Goal: Find specific page/section: Find specific page/section

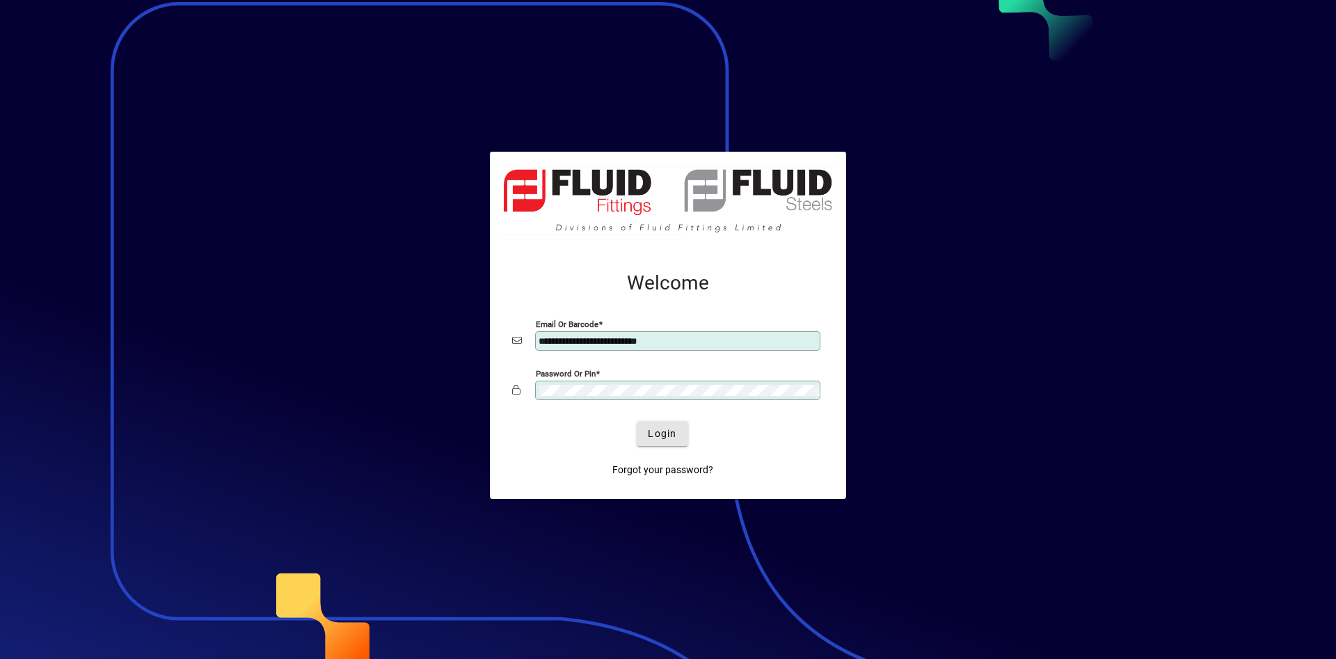
click at [663, 438] on span "Login" at bounding box center [662, 434] width 29 height 15
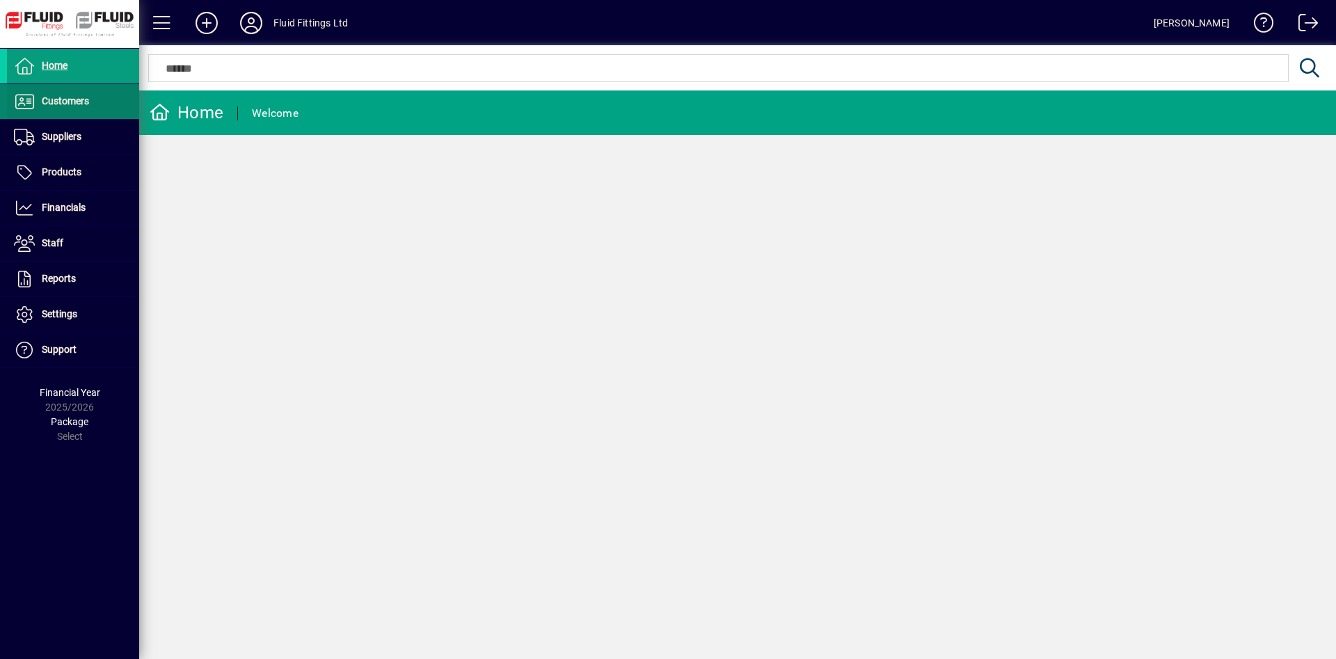
click at [95, 117] on span at bounding box center [73, 101] width 132 height 33
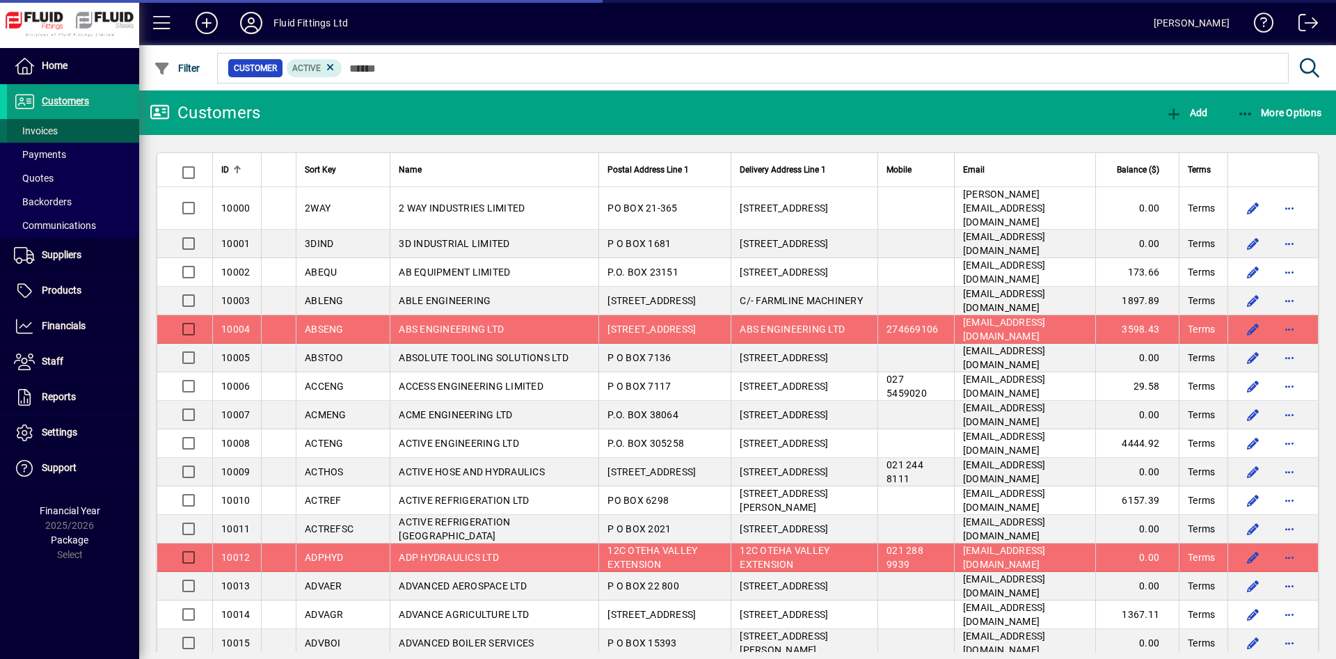
click at [97, 132] on span at bounding box center [73, 130] width 132 height 33
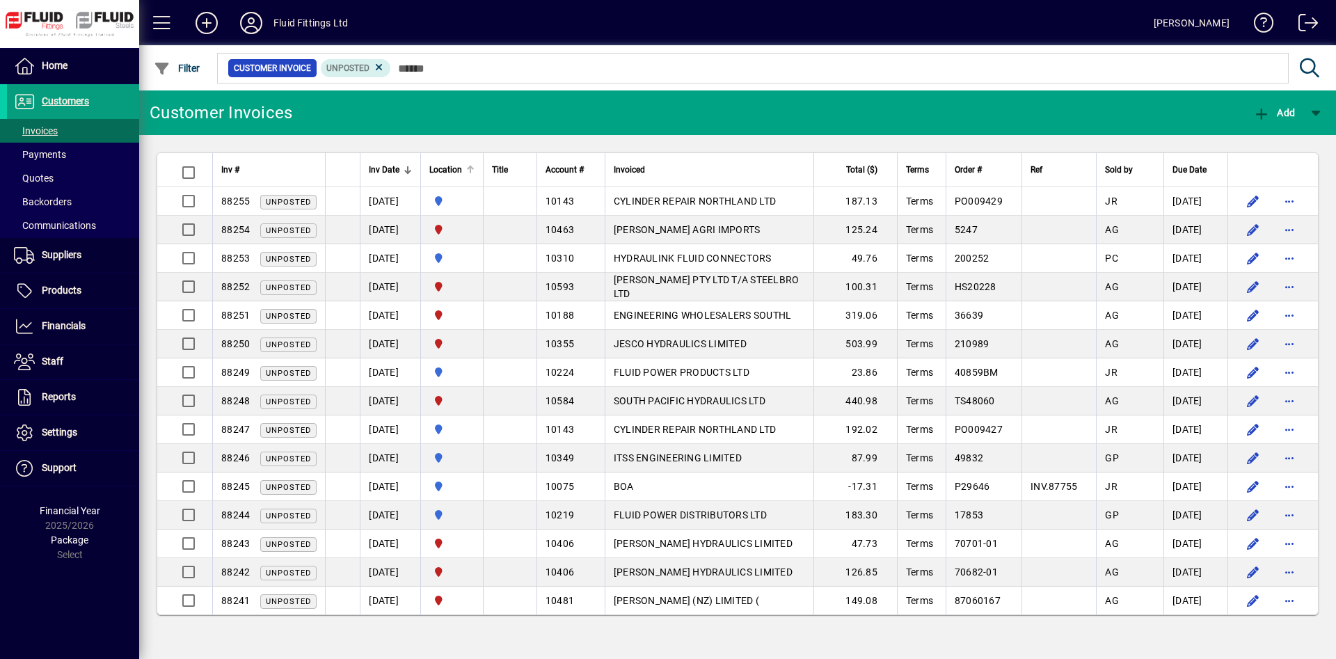
click at [475, 170] on div at bounding box center [470, 170] width 8 height 8
